Goal: Information Seeking & Learning: Learn about a topic

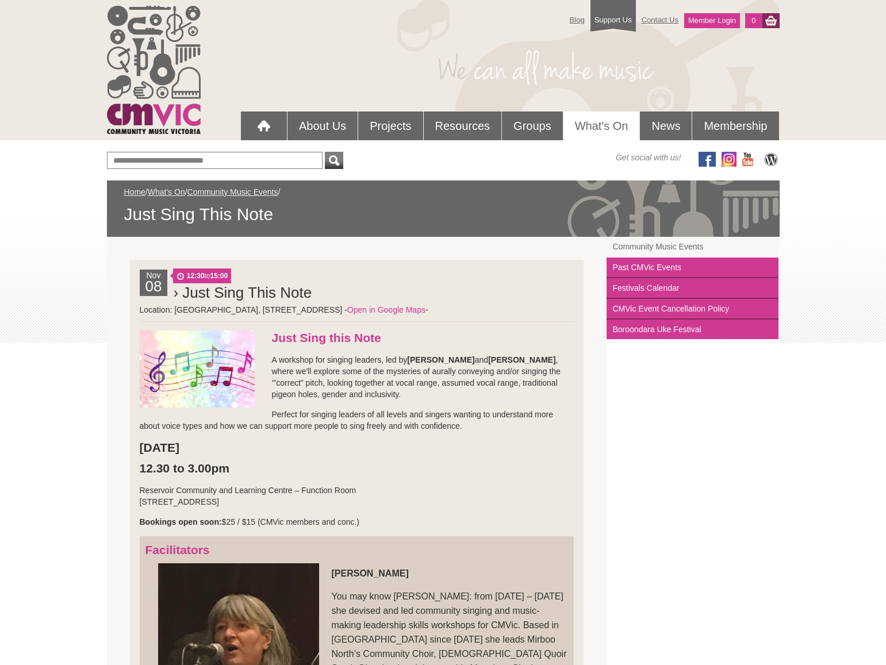
scroll to position [585, 0]
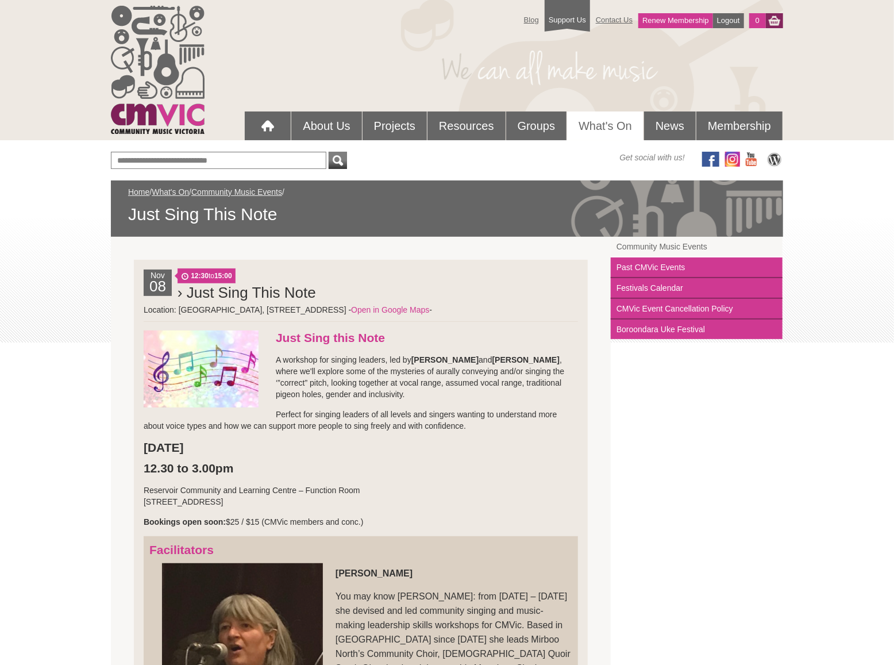
drag, startPoint x: 379, startPoint y: 395, endPoint x: 417, endPoint y: 362, distance: 50.5
click at [417, 362] on p "A workshop for singing leaders, led by Jane Coker and Gaby Kruithof , where we'…" at bounding box center [361, 377] width 435 height 46
drag, startPoint x: 253, startPoint y: 498, endPoint x: 141, endPoint y: 448, distance: 122.2
copy li "Saturday 8 November 12.30 to 3.00pm Reservoir Community and Learning Centre – F…"
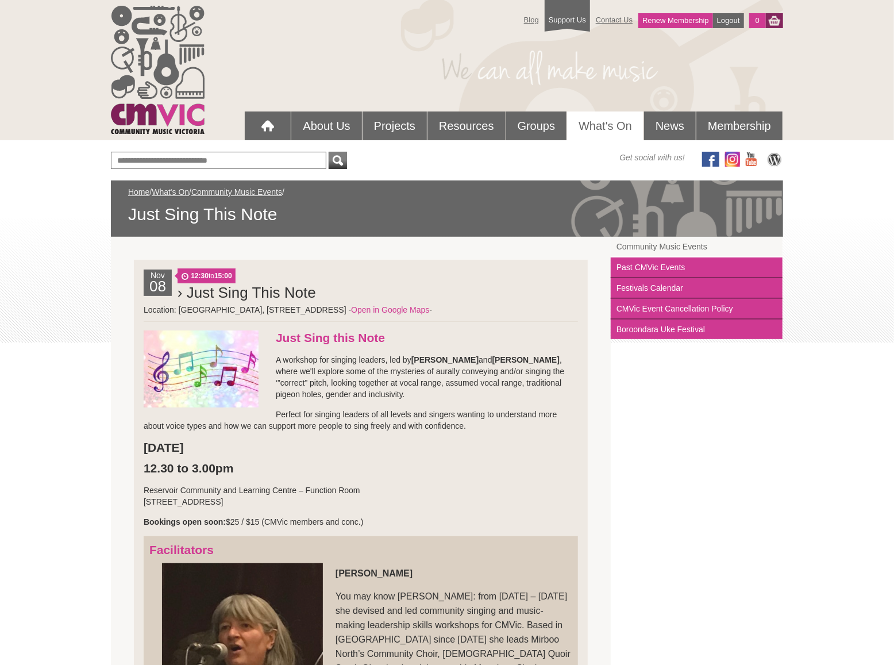
click at [140, 193] on link "Home" at bounding box center [138, 191] width 21 height 9
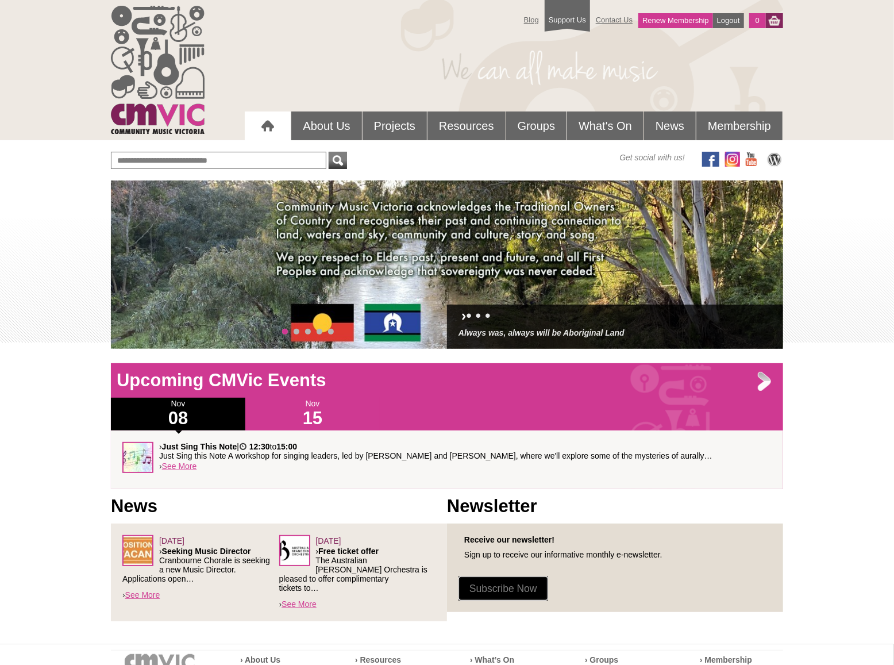
click at [517, 585] on link "Subscribe Now" at bounding box center [504, 589] width 90 height 24
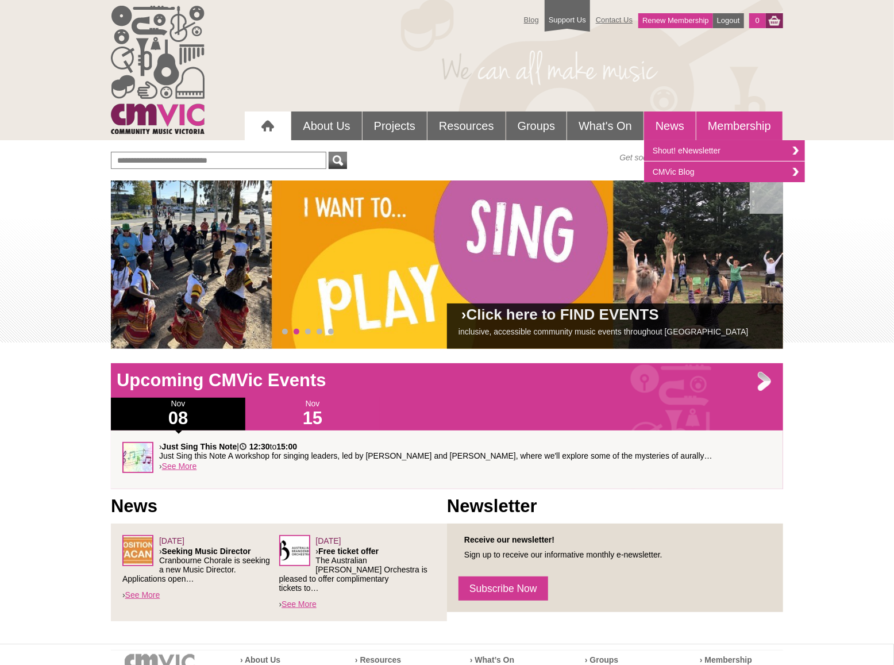
click at [746, 125] on link "Membership" at bounding box center [740, 126] width 86 height 29
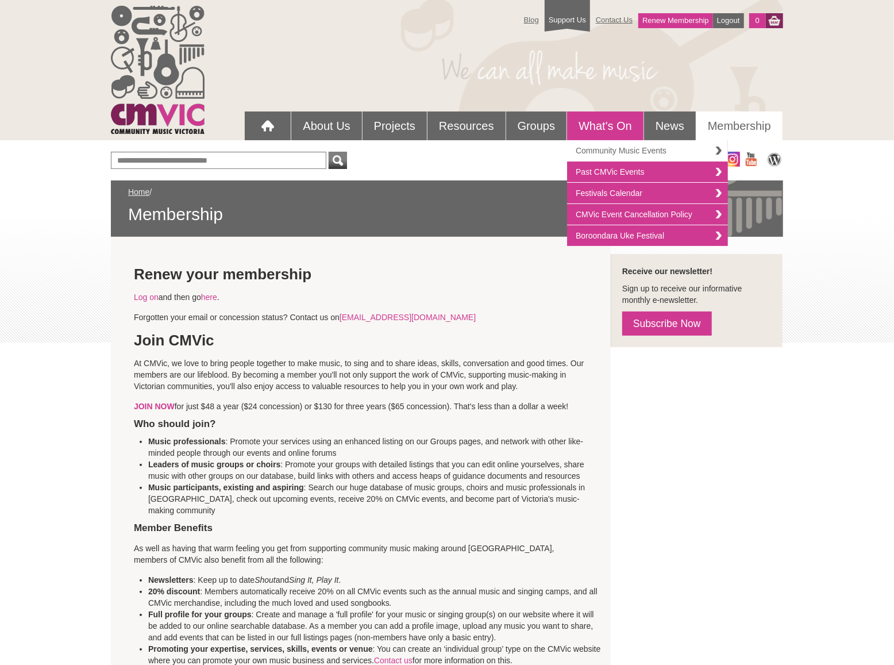
click at [597, 146] on link "Community Music Events" at bounding box center [647, 150] width 161 height 21
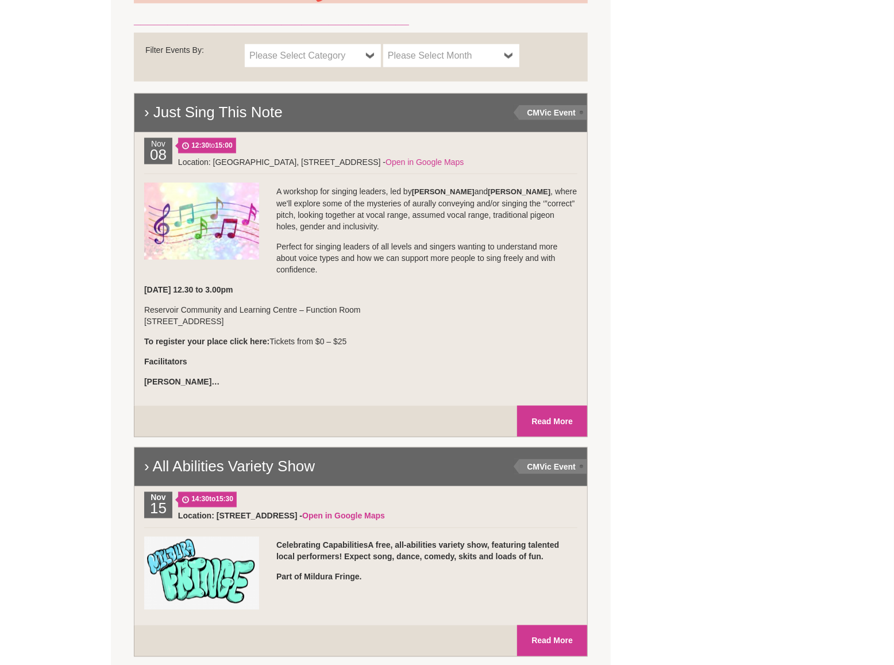
scroll to position [735, 0]
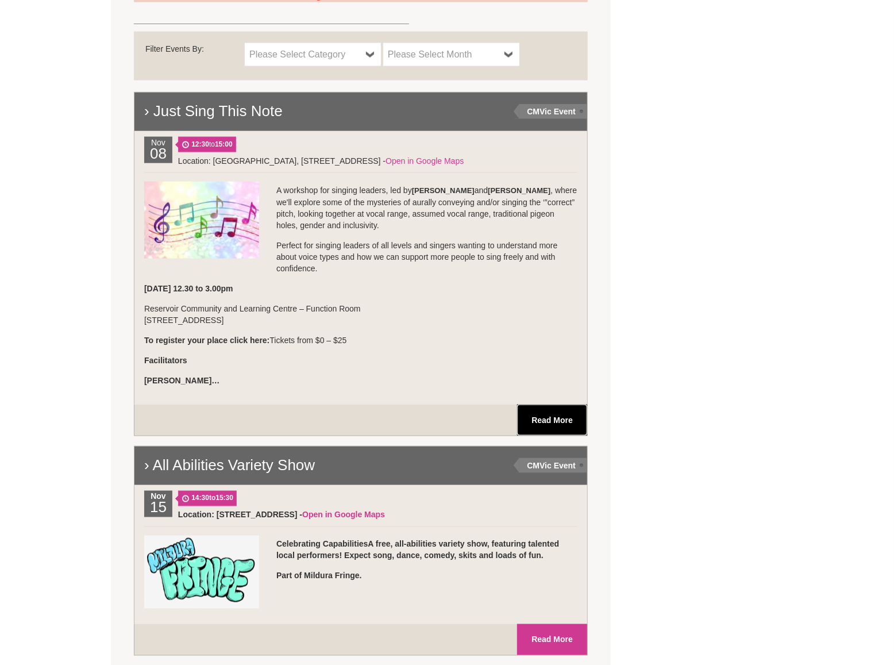
click at [555, 418] on link "Read More" at bounding box center [552, 420] width 70 height 31
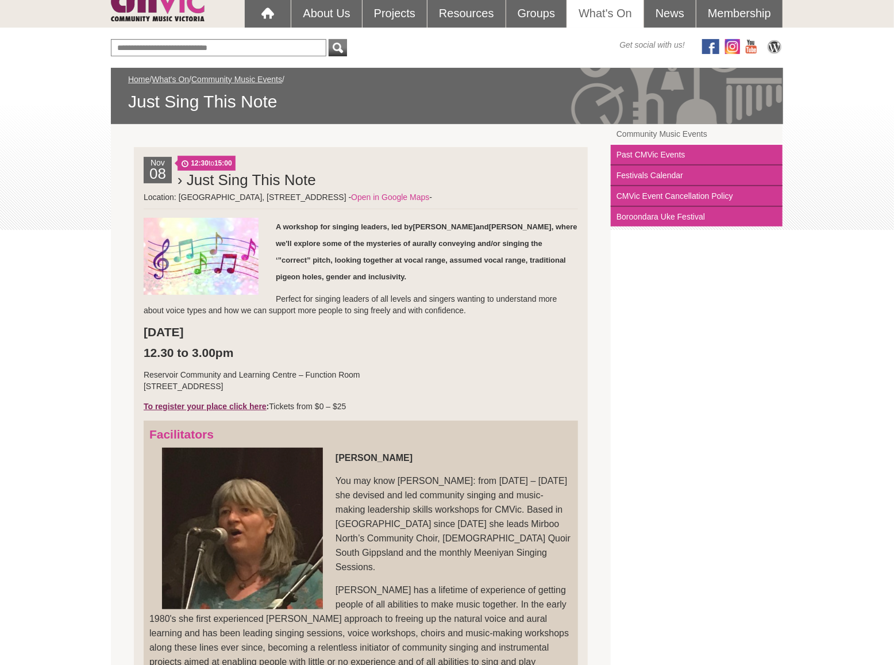
scroll to position [92, 0]
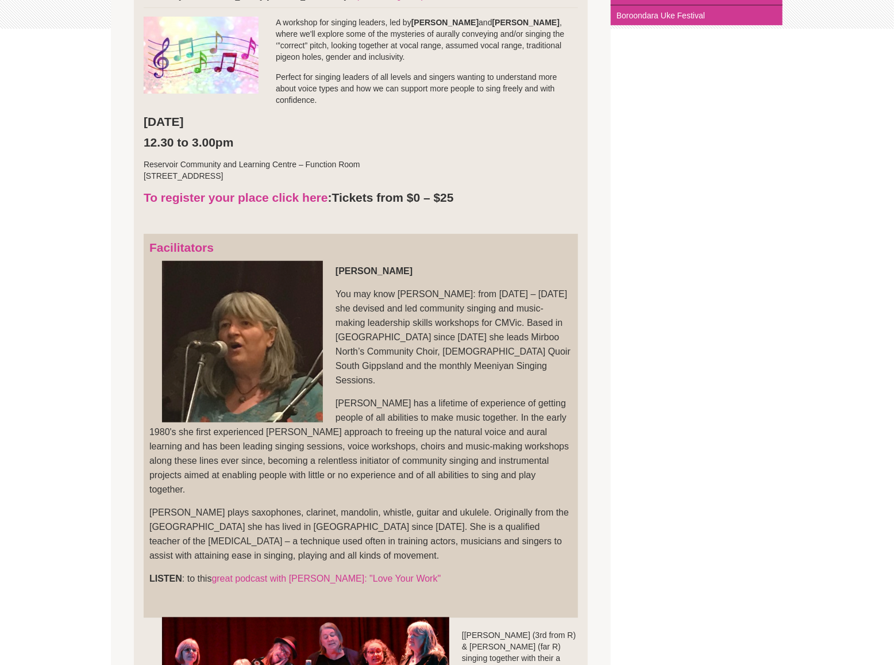
scroll to position [321, 0]
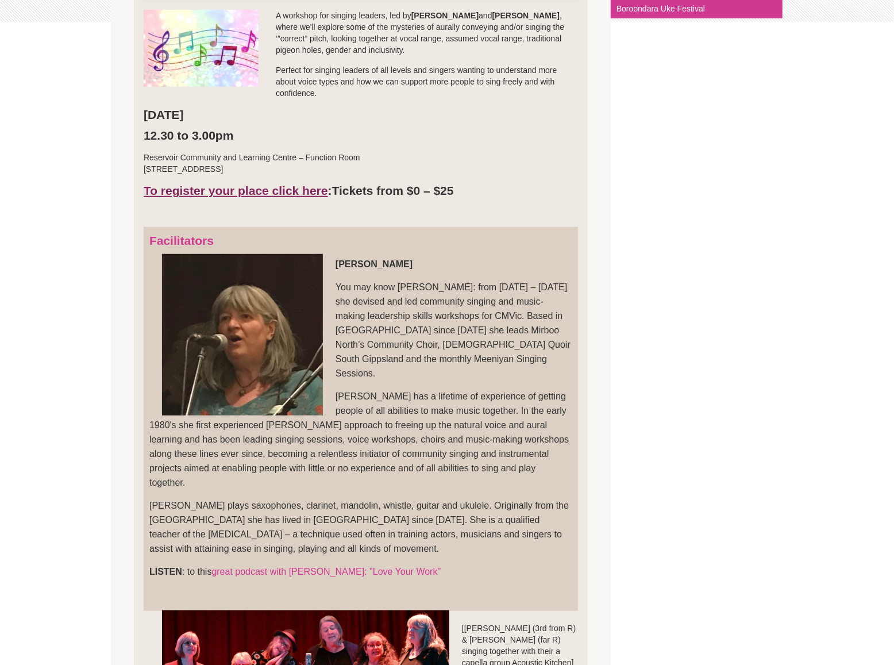
click at [253, 191] on link "To register your place click here" at bounding box center [236, 190] width 185 height 13
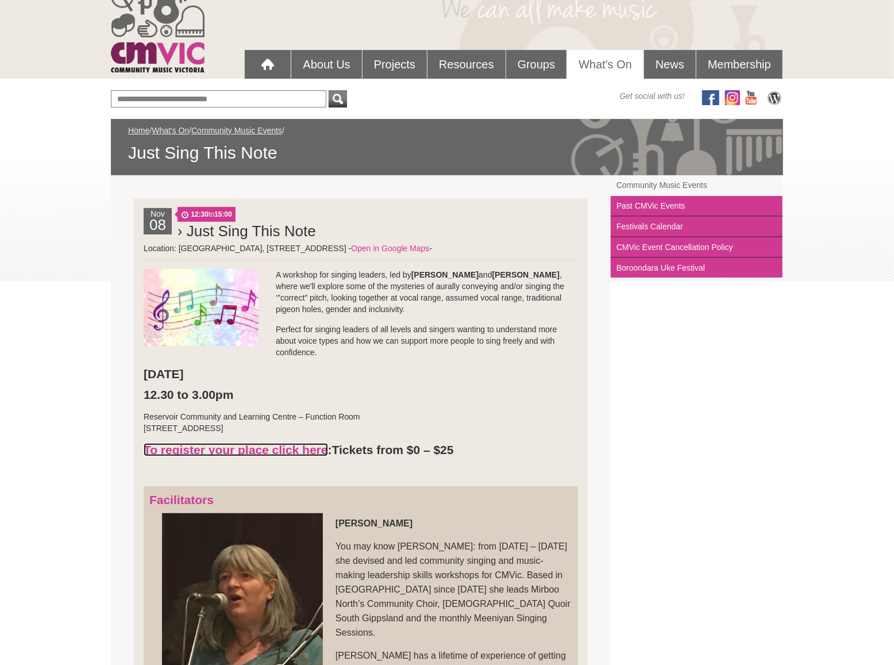
scroll to position [0, 0]
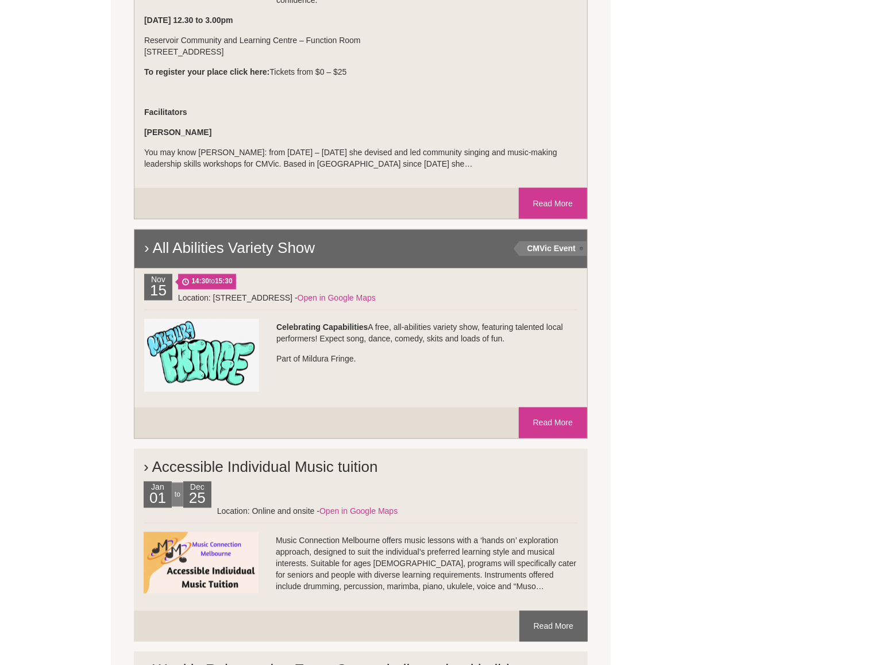
scroll to position [1005, 0]
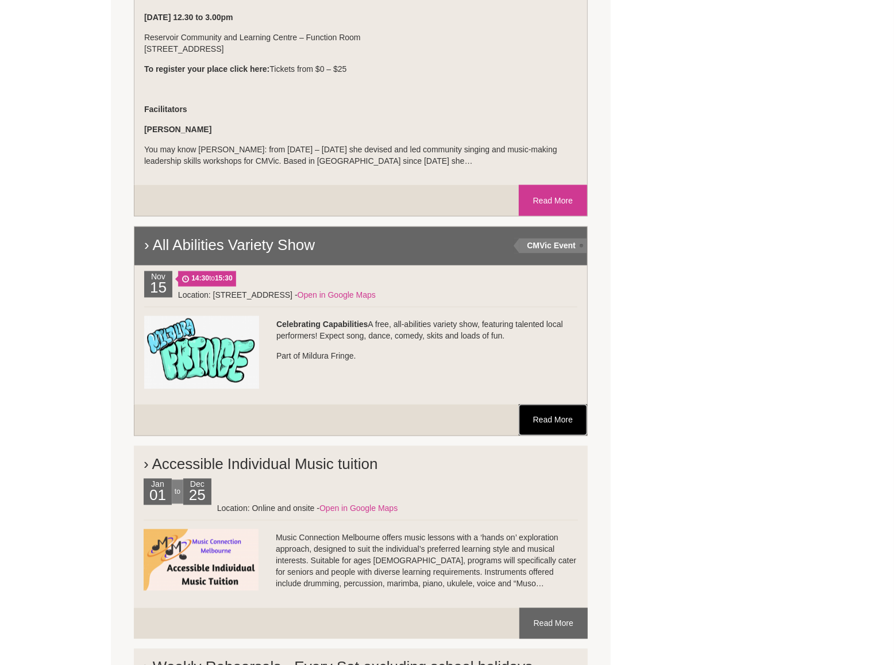
click at [539, 425] on link "Read More" at bounding box center [553, 420] width 68 height 31
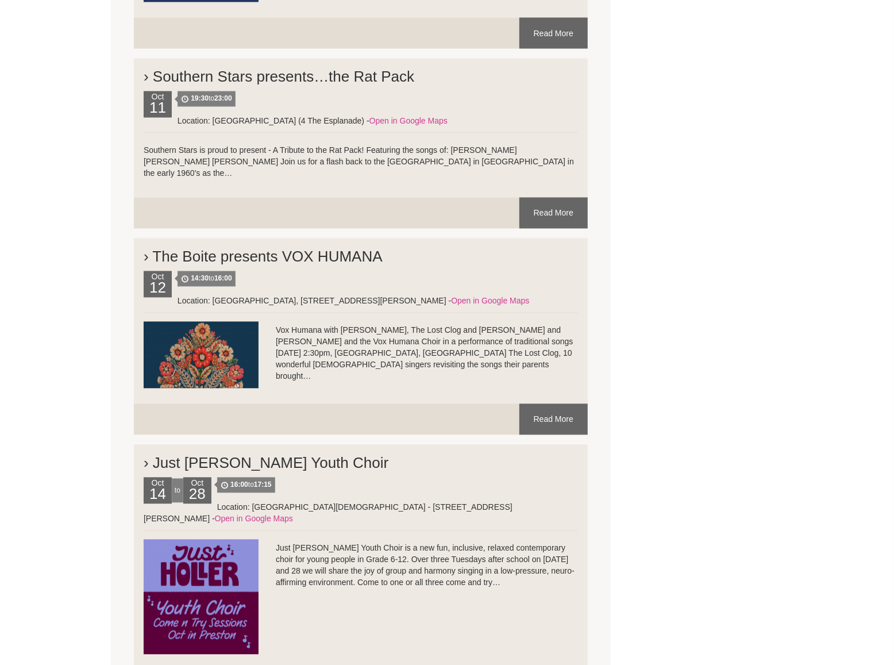
scroll to position [3636, 0]
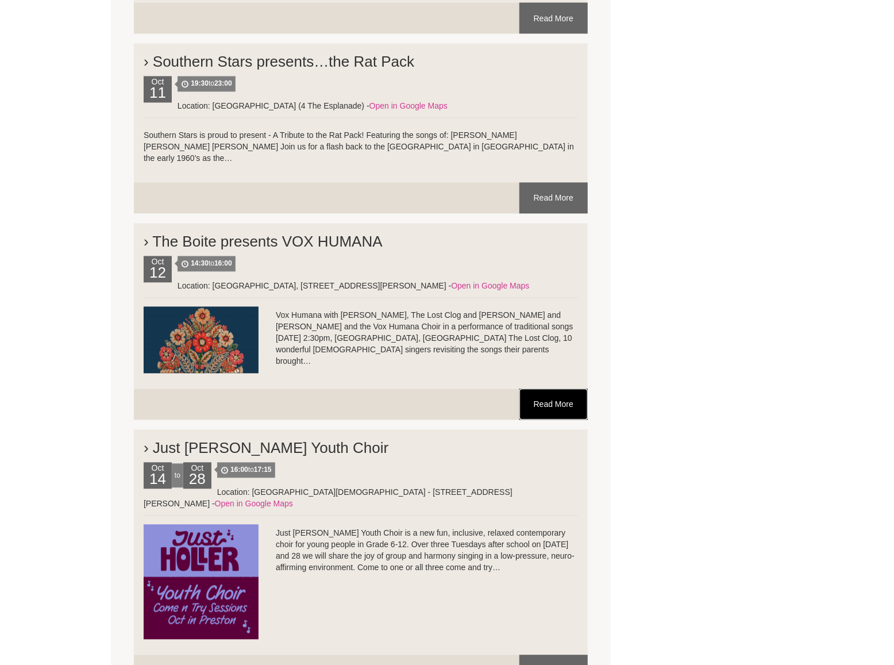
click at [552, 389] on link "Read More" at bounding box center [554, 404] width 68 height 31
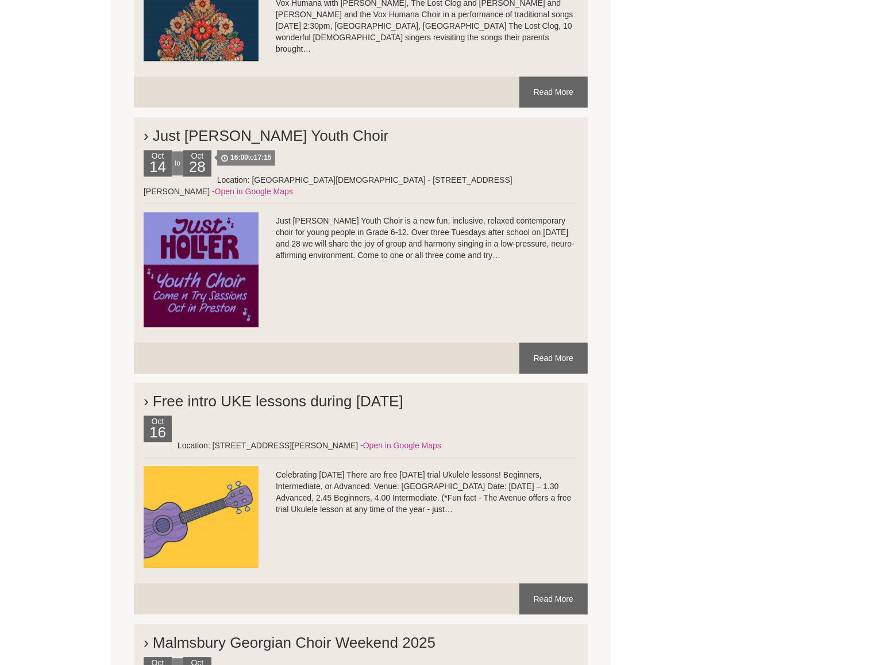
scroll to position [3954, 0]
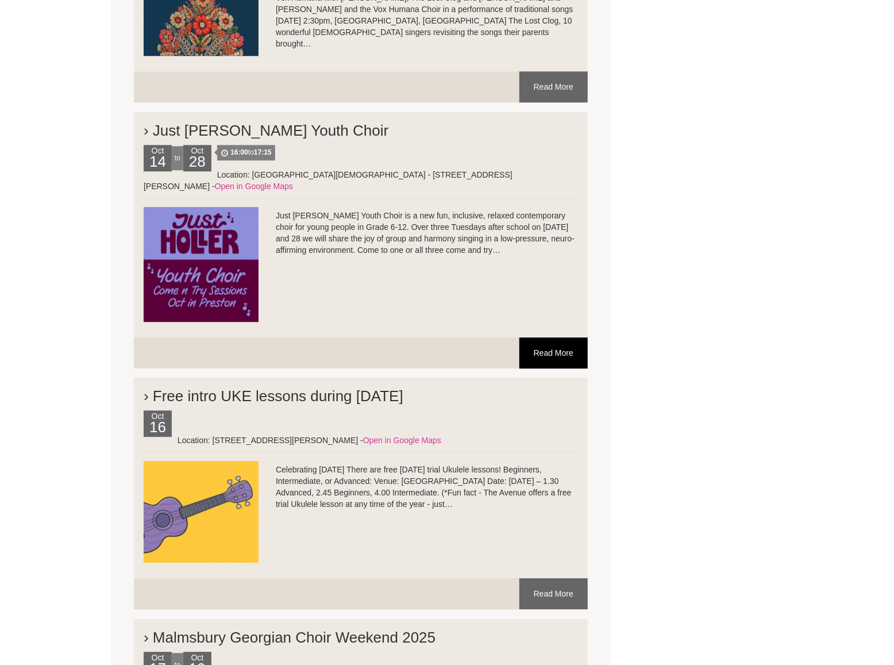
click at [551, 337] on link "Read More" at bounding box center [554, 352] width 68 height 31
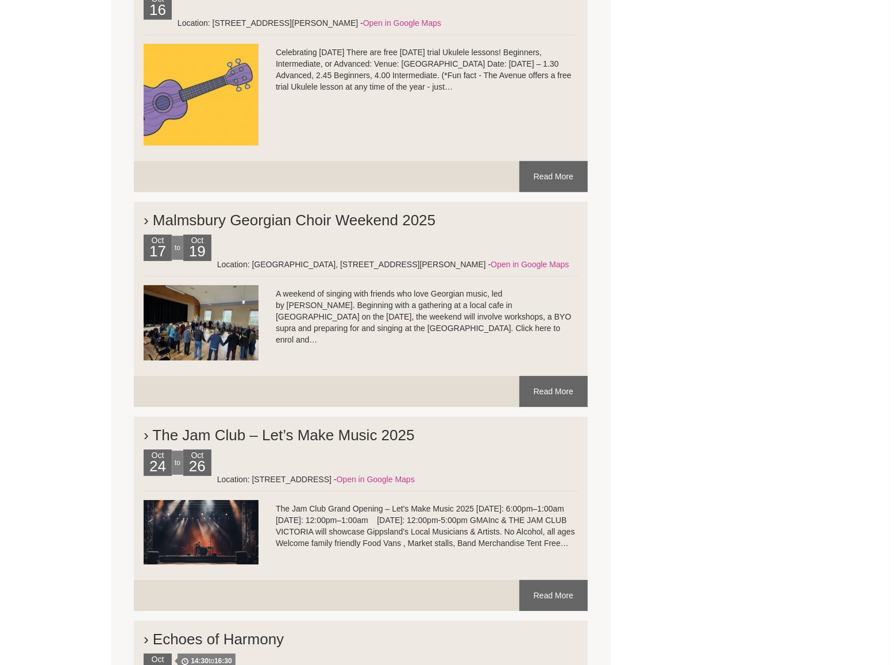
scroll to position [4374, 0]
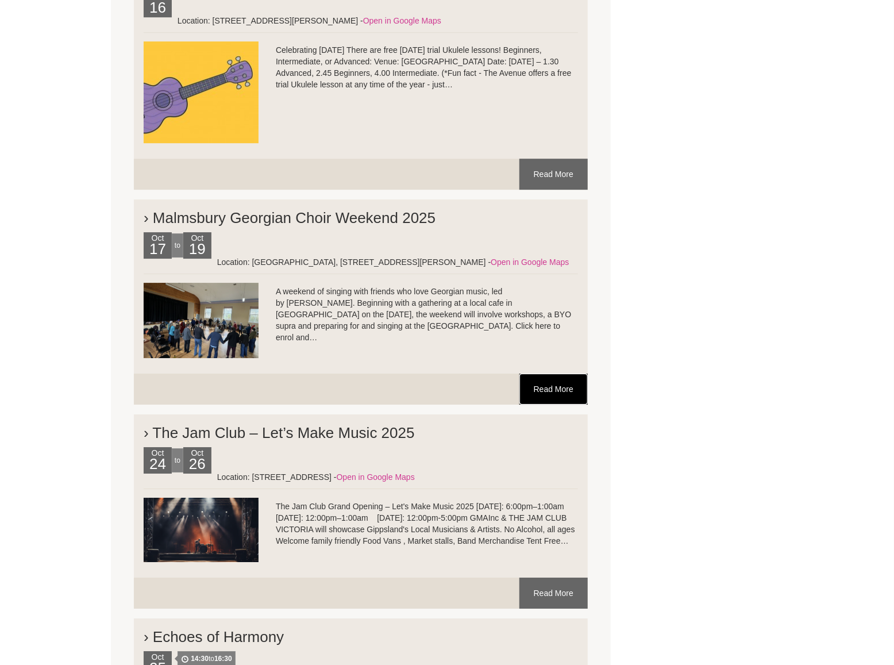
click at [554, 374] on link "Read More" at bounding box center [554, 389] width 68 height 31
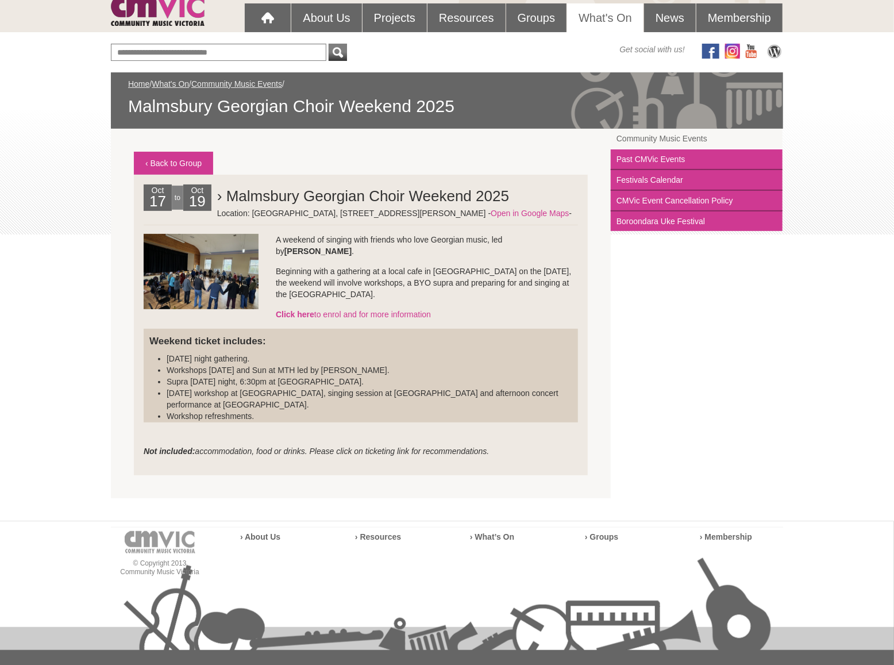
scroll to position [112, 0]
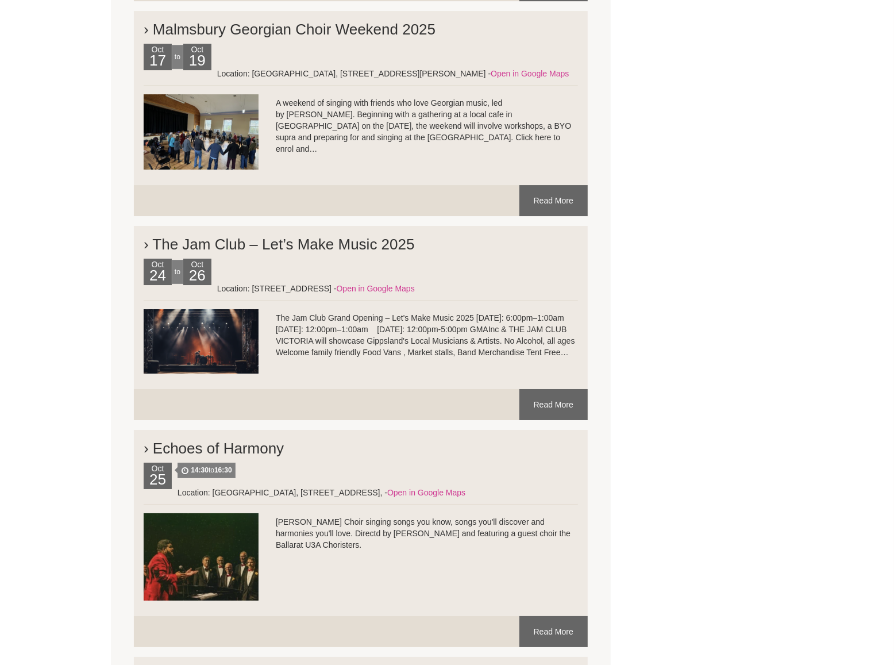
scroll to position [4564, 0]
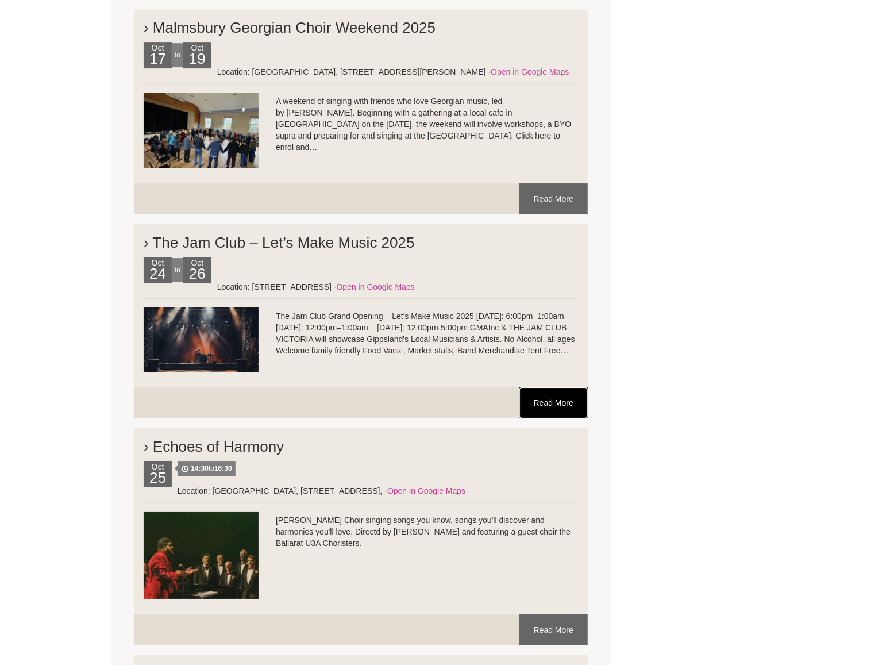
click at [548, 387] on link "Read More" at bounding box center [554, 402] width 68 height 31
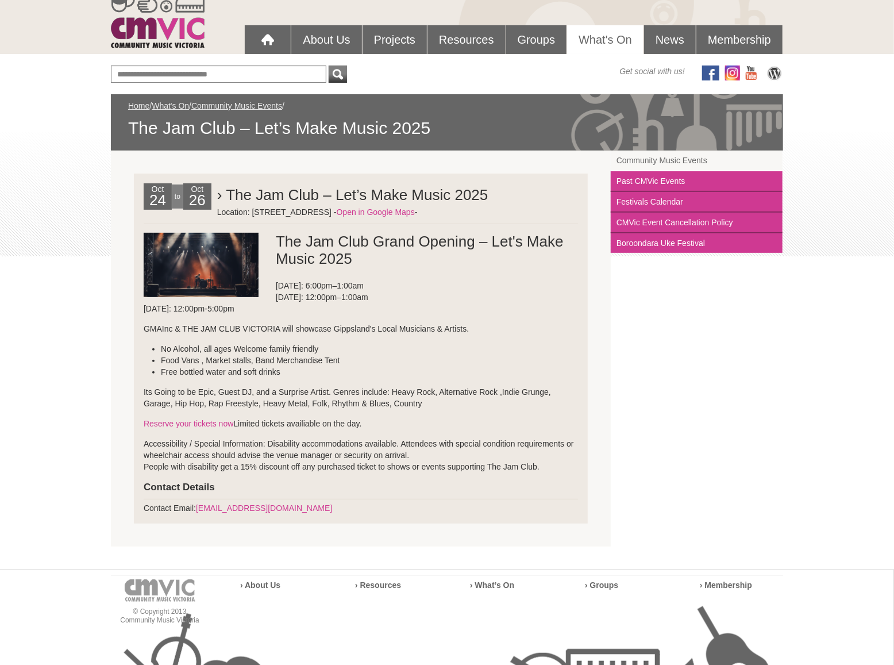
scroll to position [87, 0]
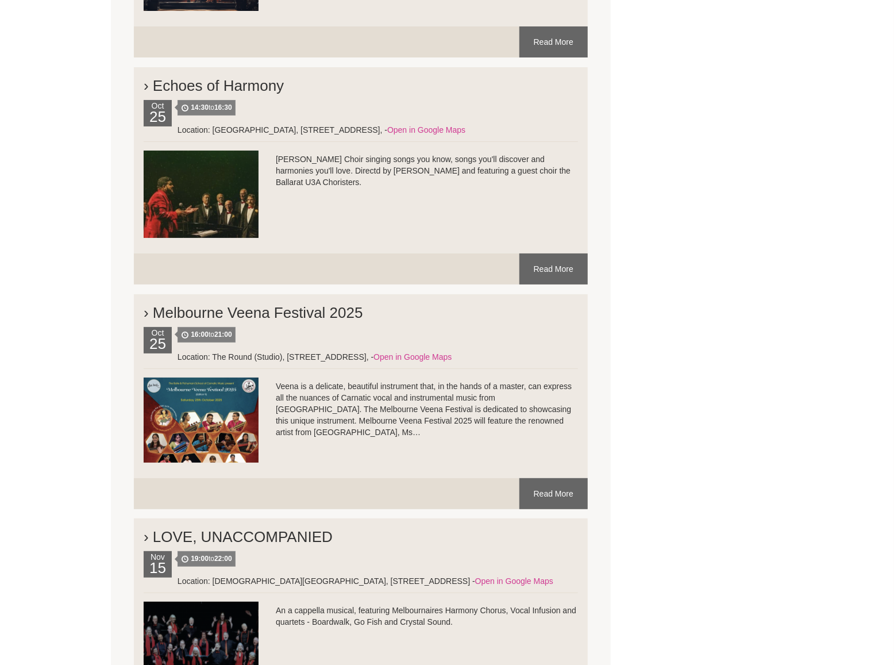
scroll to position [4926, 0]
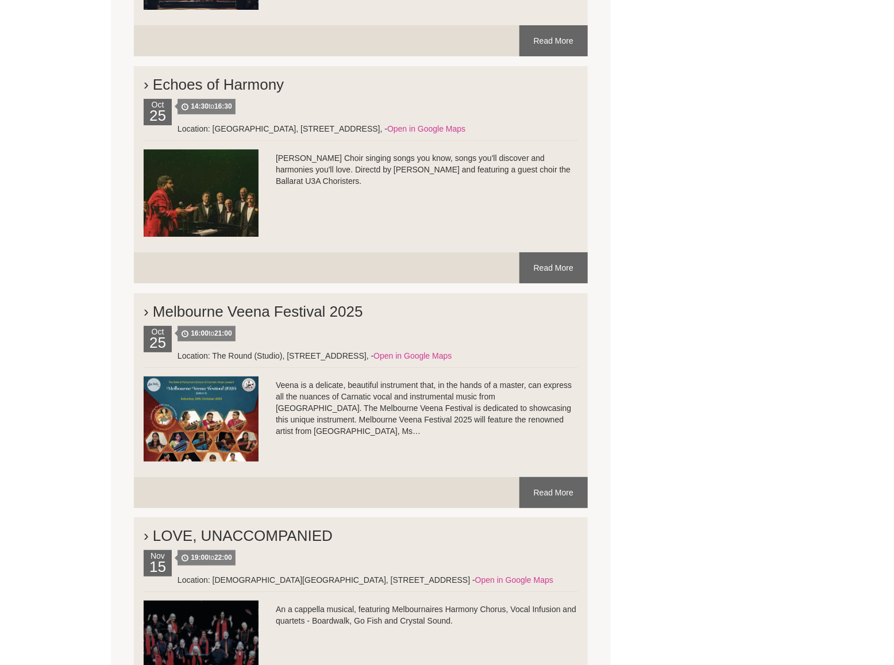
click at [264, 291] on h2 "› Melbourne Veena Festival 2025" at bounding box center [361, 308] width 435 height 34
click at [548, 477] on link "Read More" at bounding box center [554, 492] width 68 height 31
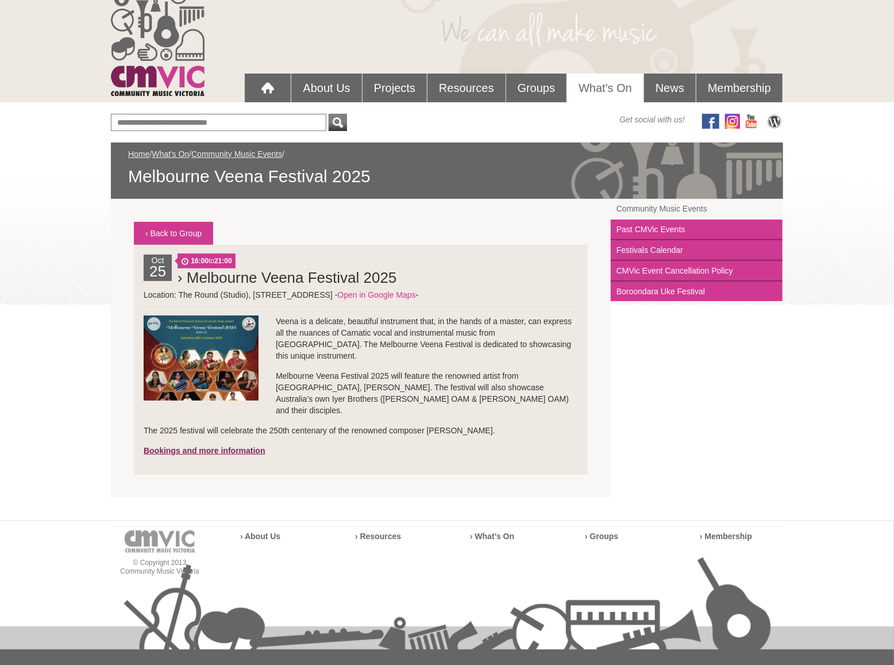
scroll to position [34, 0]
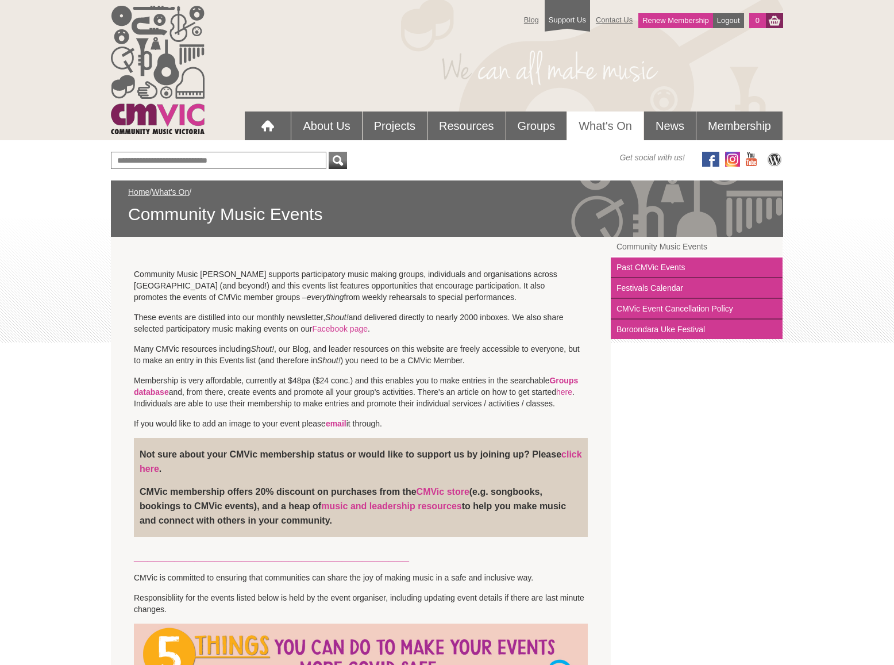
scroll to position [4926, 0]
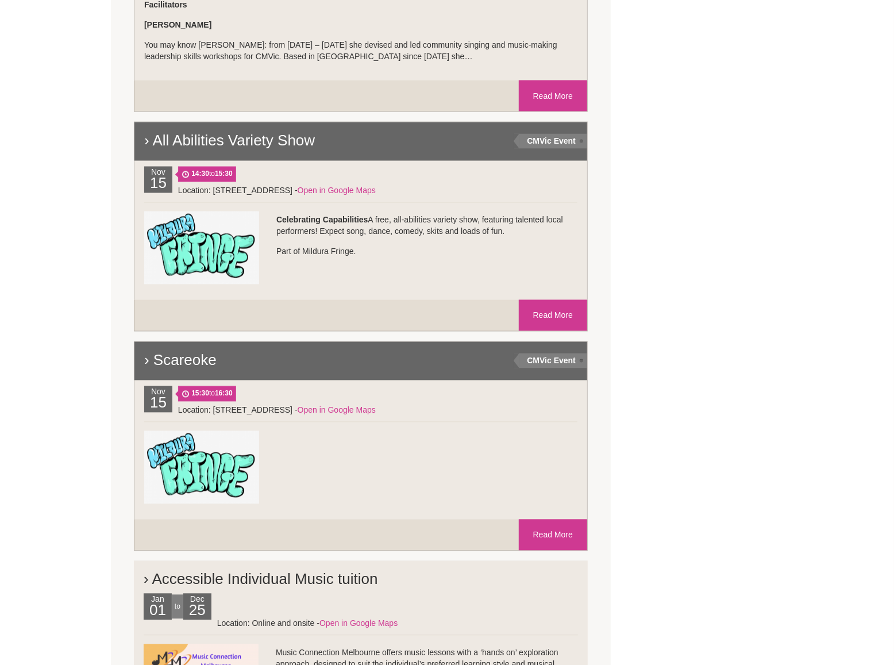
scroll to position [1108, 0]
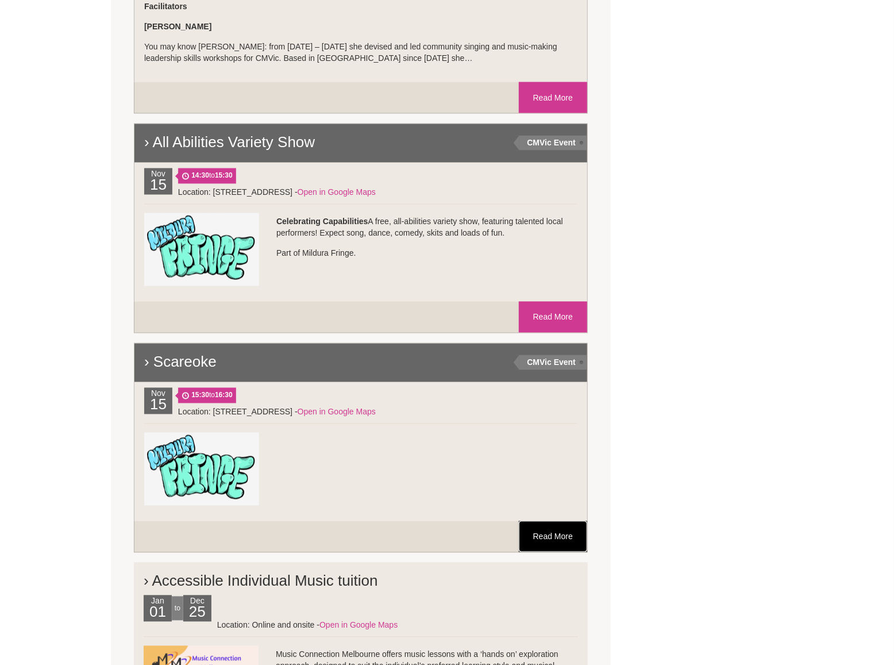
click at [552, 531] on link "Read More" at bounding box center [553, 536] width 68 height 31
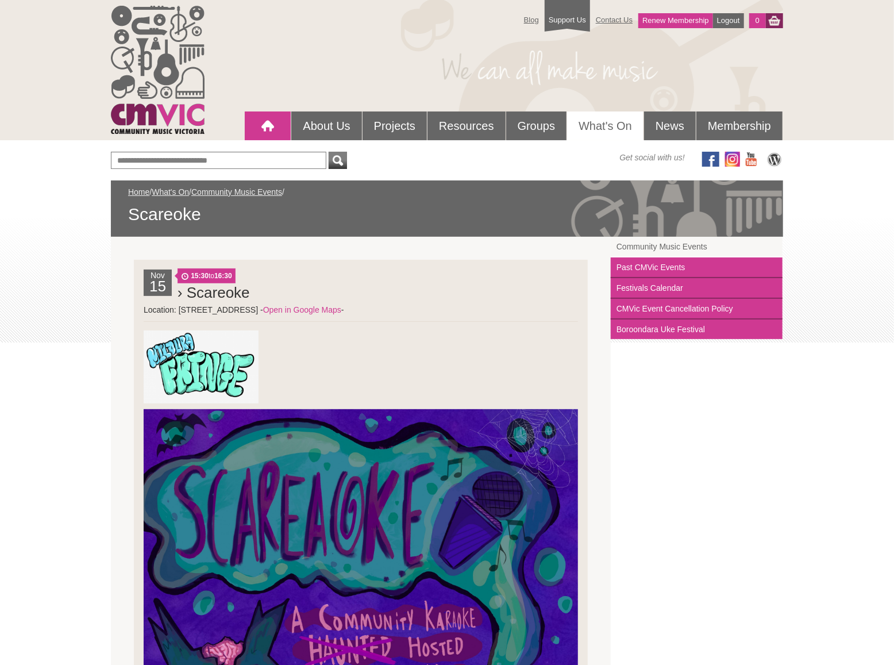
click at [259, 127] on div at bounding box center [267, 125] width 23 height 23
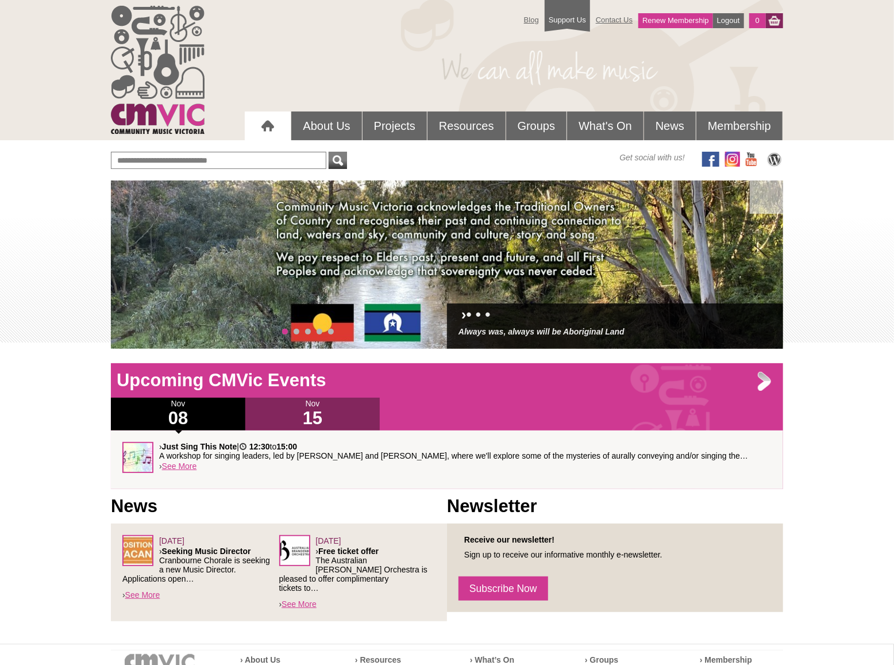
click at [317, 418] on h1 "15" at bounding box center [312, 418] width 135 height 18
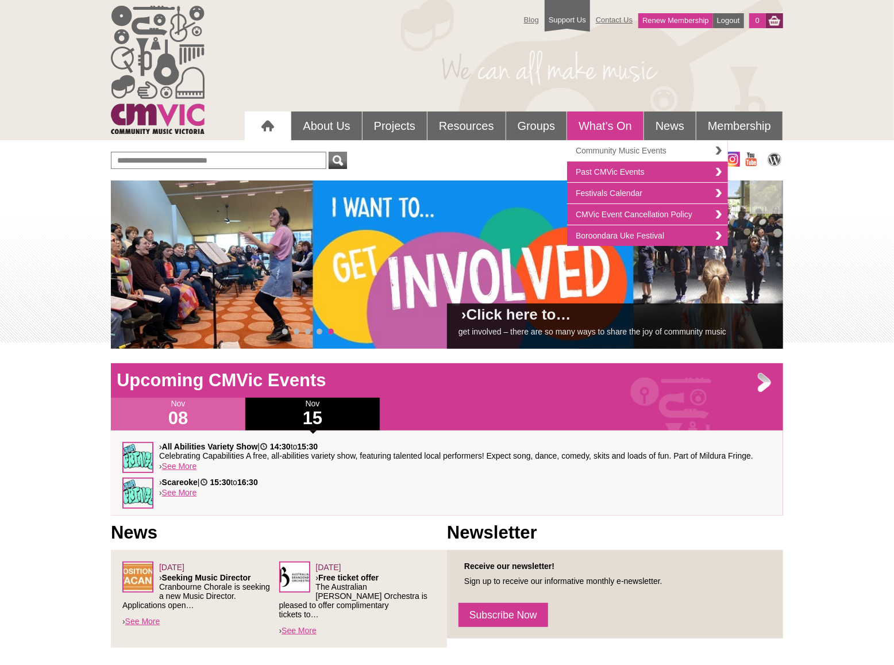
click at [613, 148] on link "Community Music Events" at bounding box center [647, 150] width 161 height 21
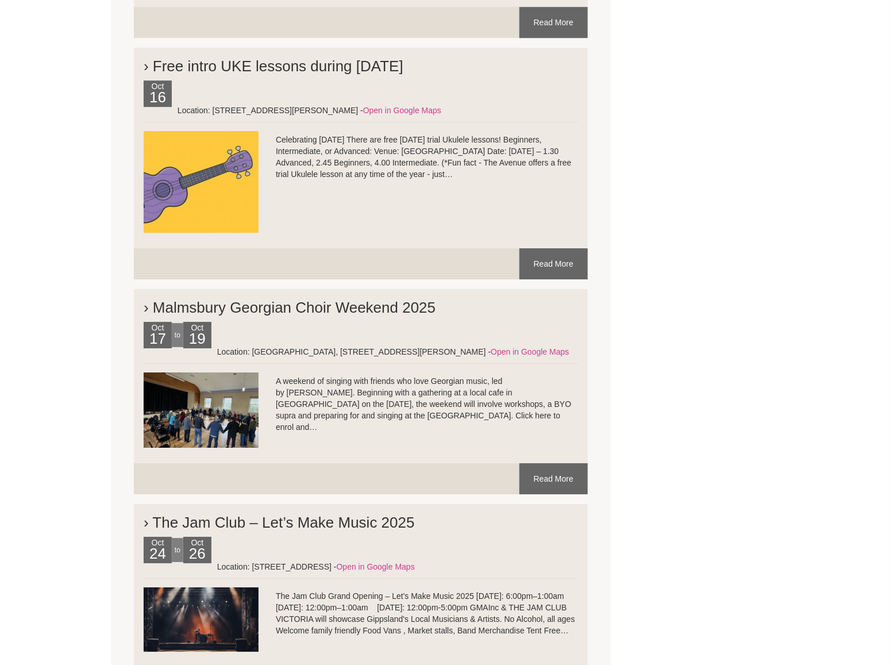
scroll to position [4505, 0]
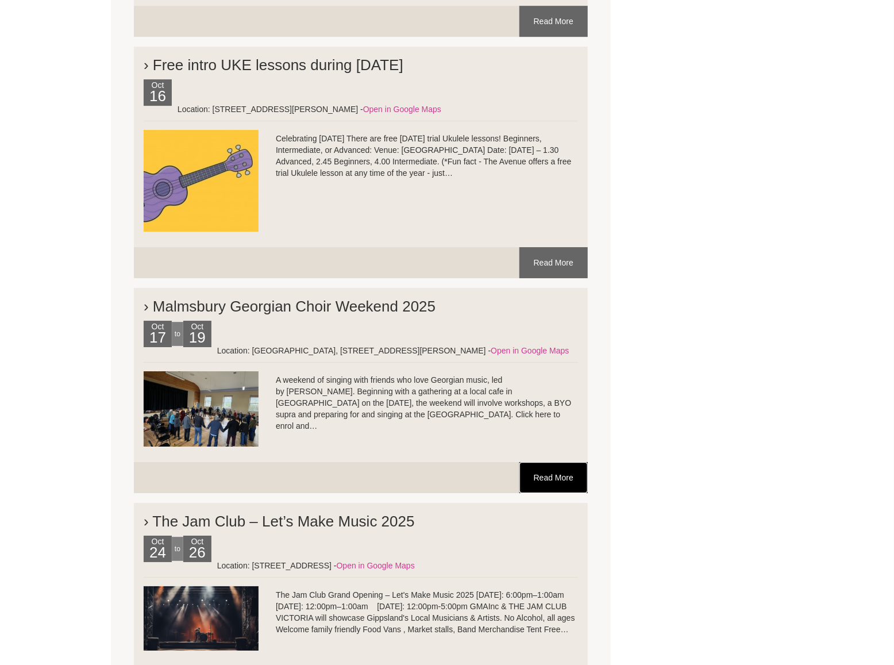
click at [564, 462] on link "Read More" at bounding box center [554, 477] width 68 height 31
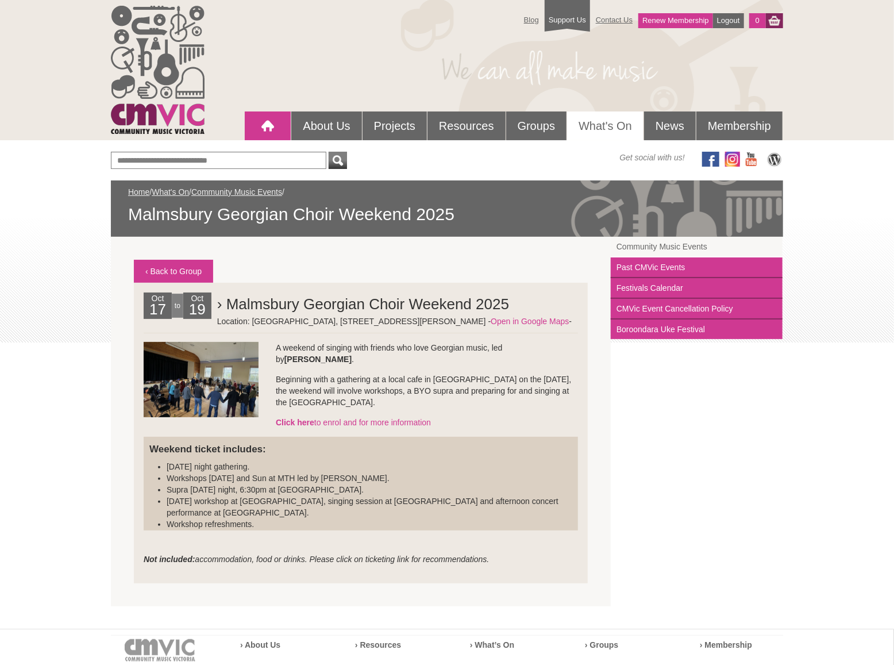
click at [261, 125] on div at bounding box center [267, 125] width 23 height 23
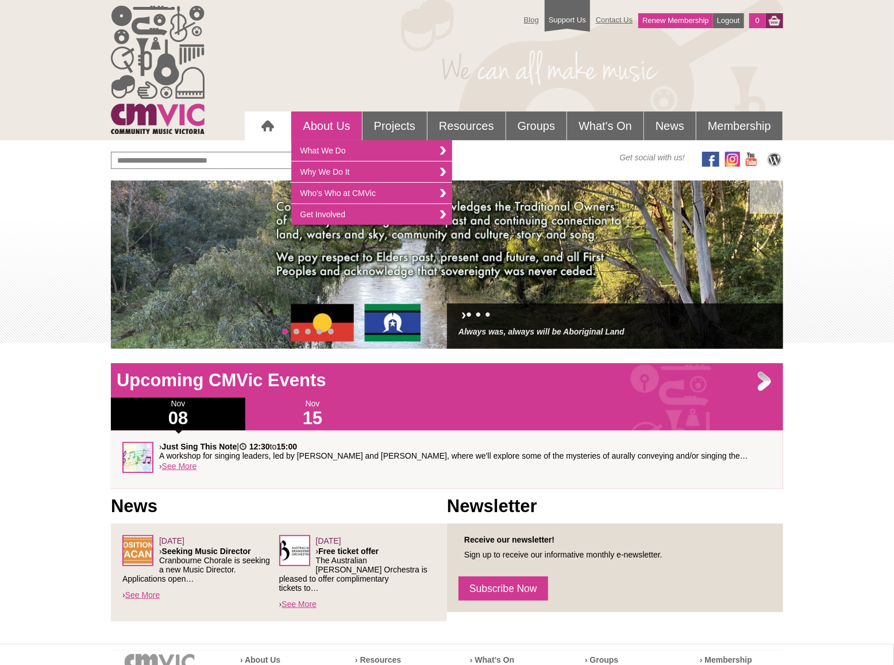
click at [321, 123] on link "About Us" at bounding box center [326, 126] width 70 height 29
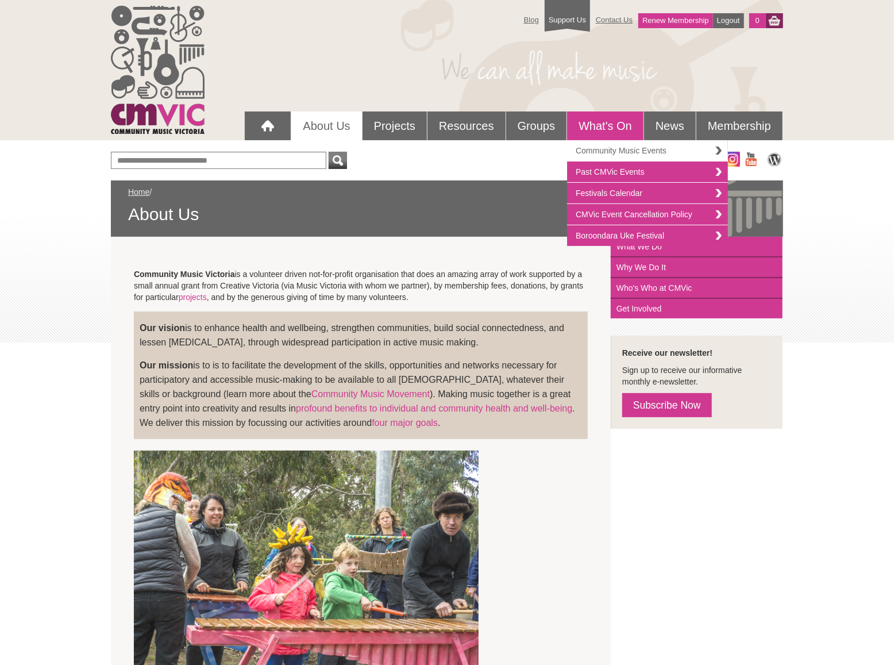
click at [602, 147] on link "Community Music Events" at bounding box center [647, 150] width 161 height 21
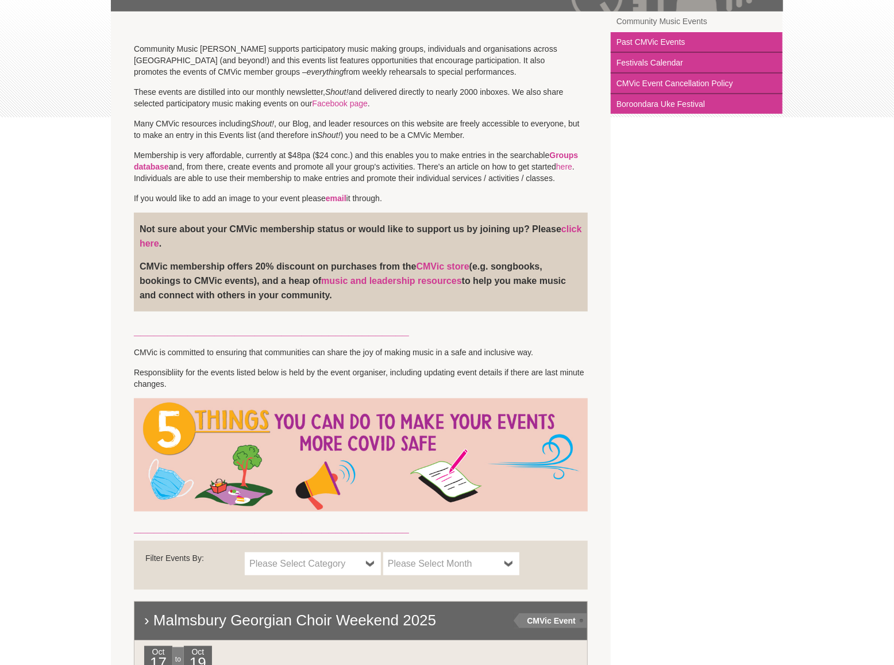
scroll to position [286, 0]
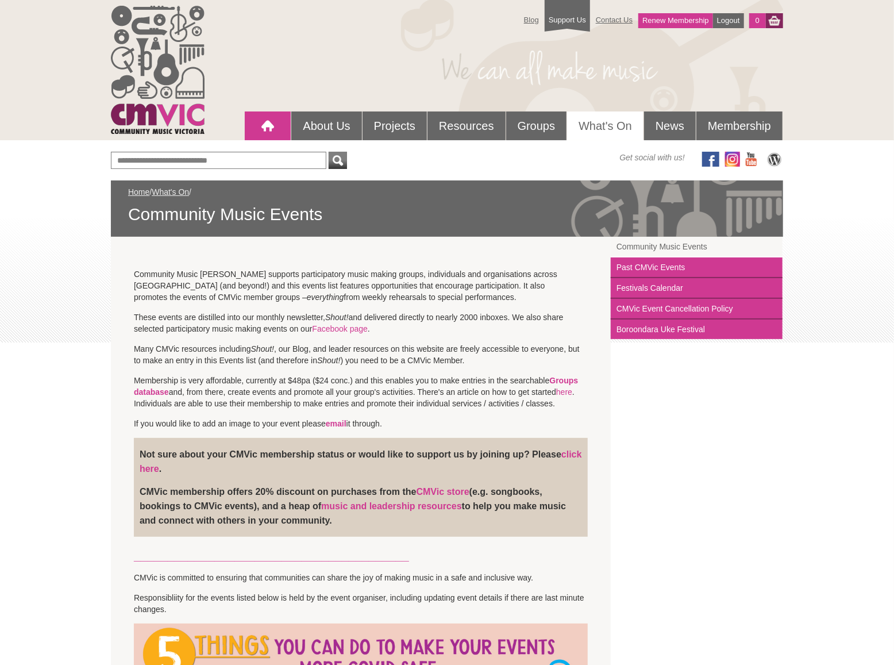
click at [252, 124] on link at bounding box center [268, 126] width 46 height 29
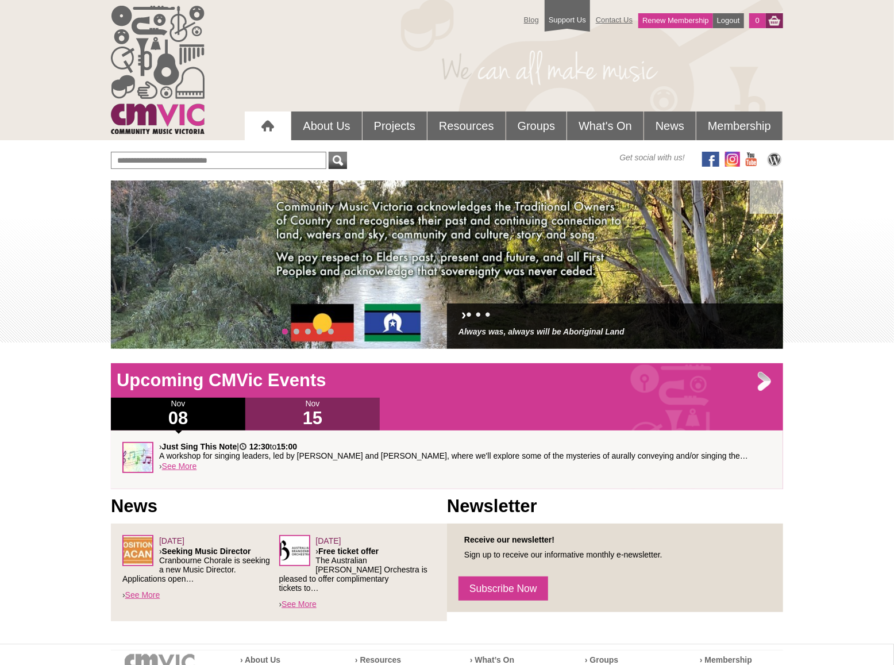
click at [309, 421] on h1 "15" at bounding box center [312, 418] width 135 height 18
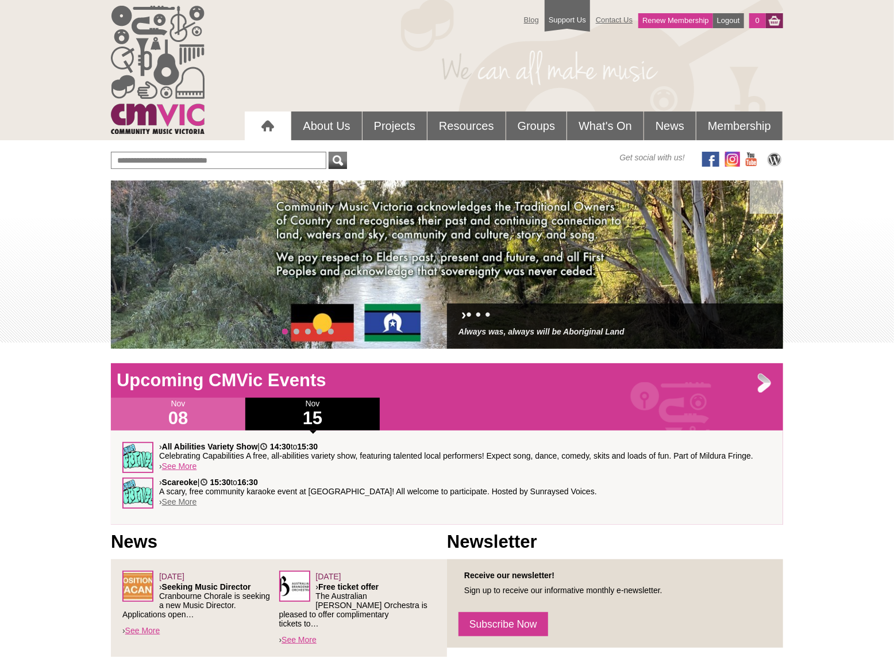
click at [172, 502] on link "See More" at bounding box center [179, 501] width 35 height 9
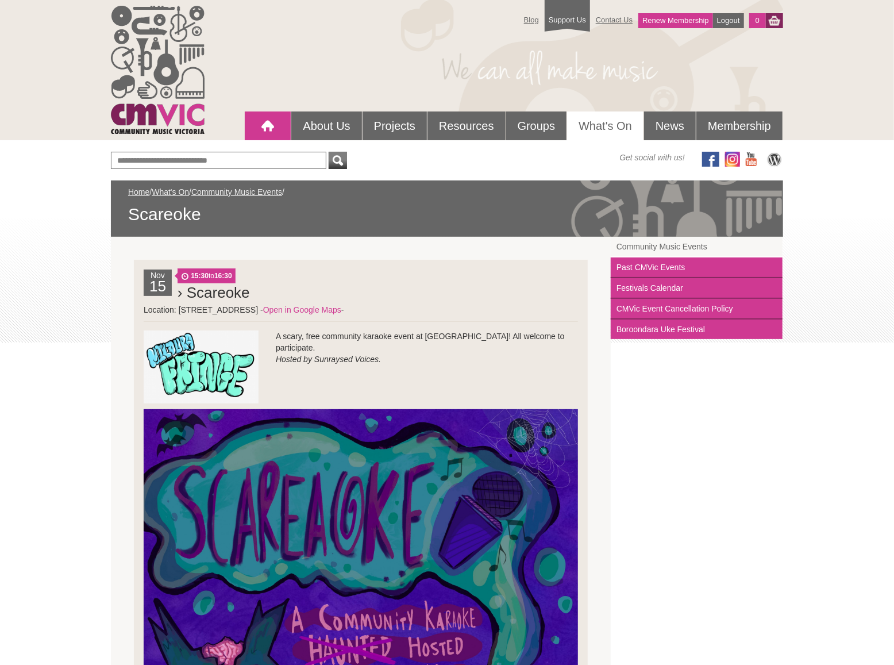
click at [269, 125] on div at bounding box center [267, 125] width 23 height 23
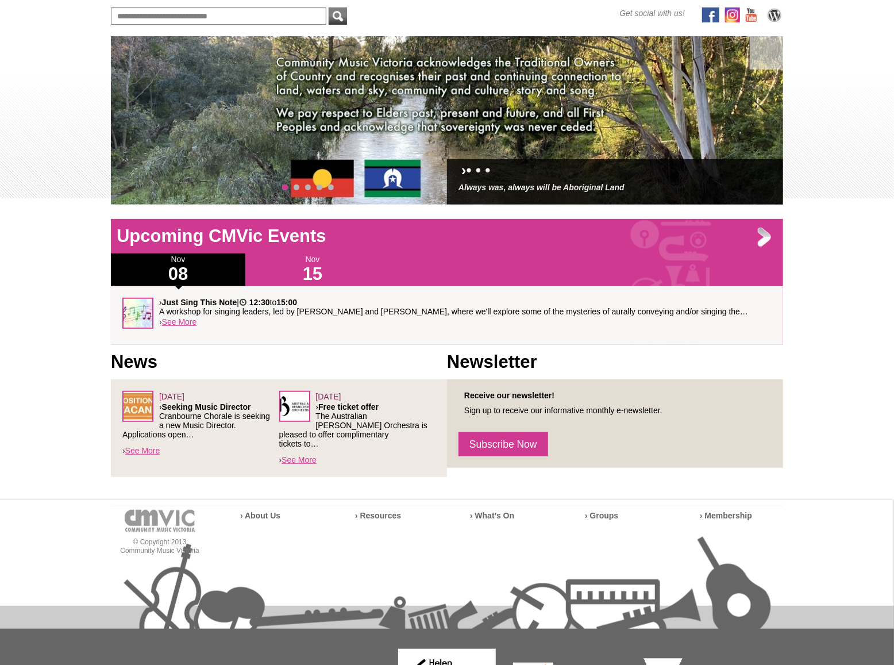
scroll to position [147, 0]
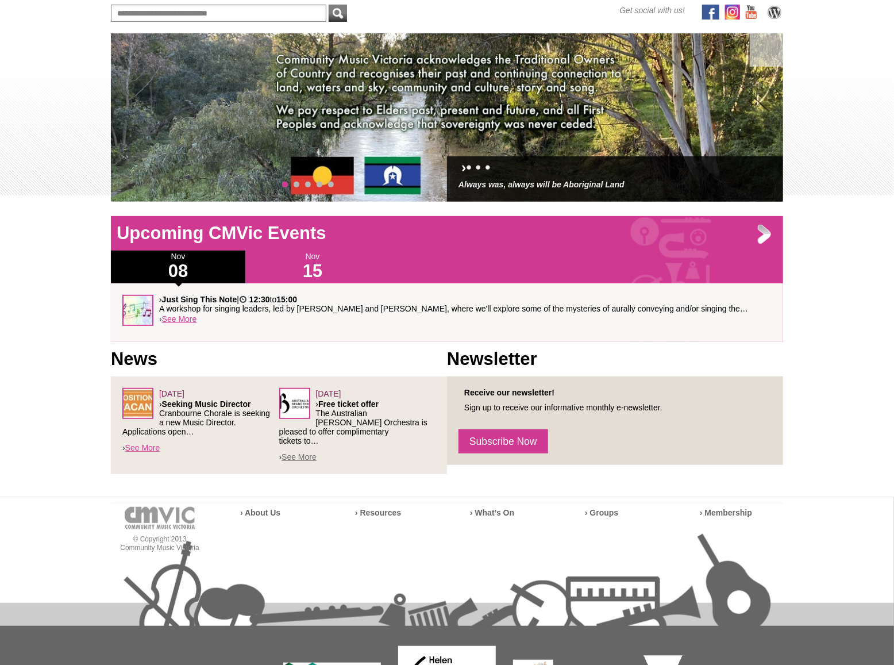
click at [309, 452] on link "See More" at bounding box center [299, 456] width 35 height 9
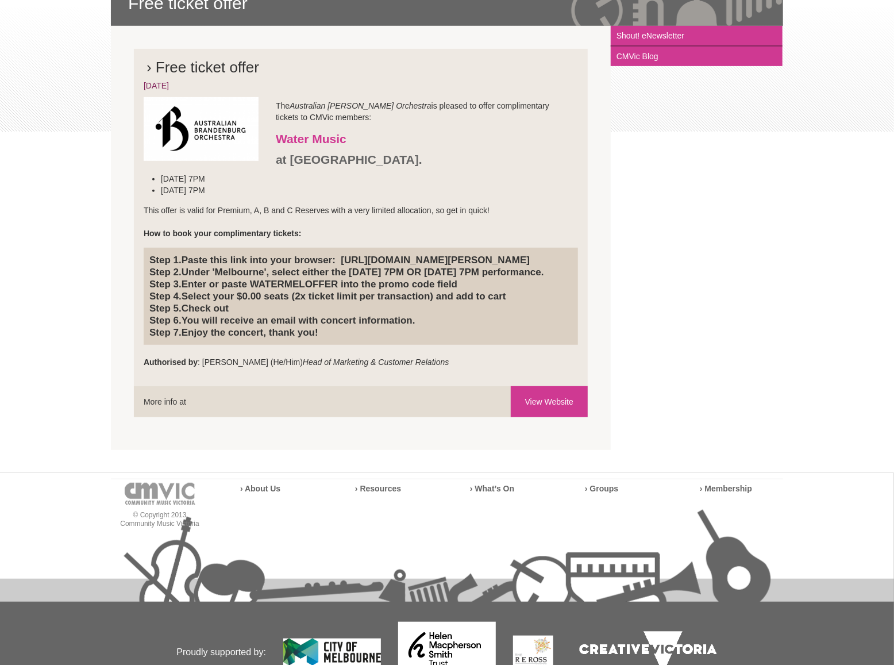
scroll to position [215, 0]
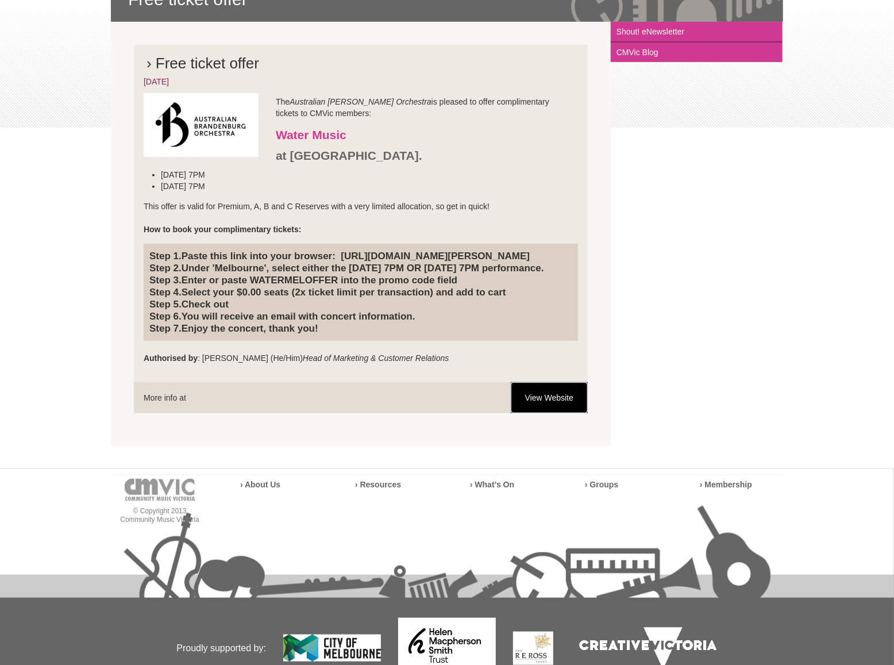
click at [546, 413] on link "View Website" at bounding box center [549, 397] width 77 height 31
